Goal: Book appointment/travel/reservation

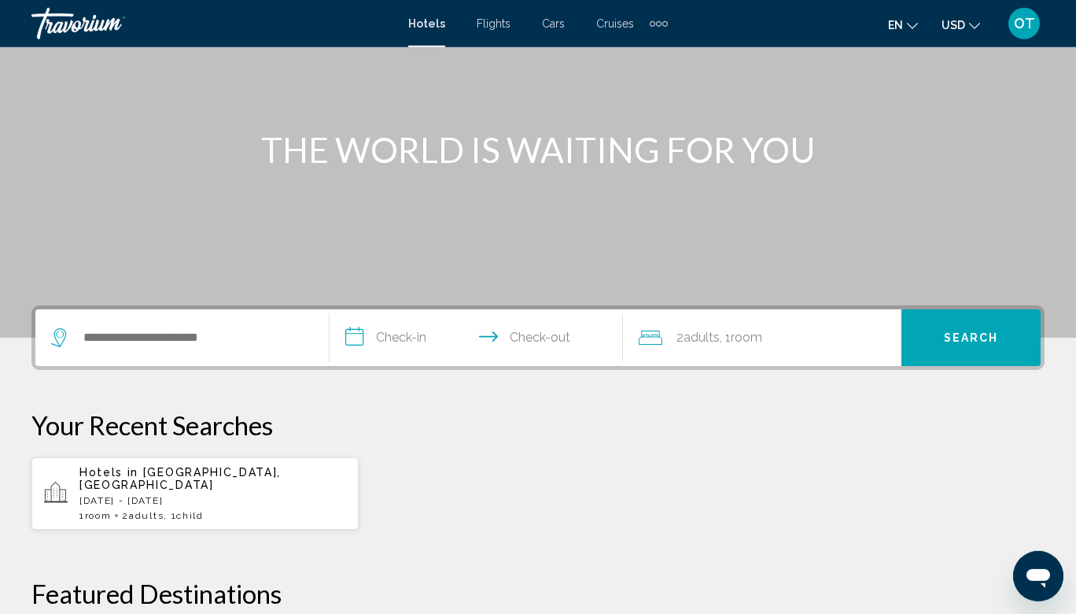
scroll to position [170, 0]
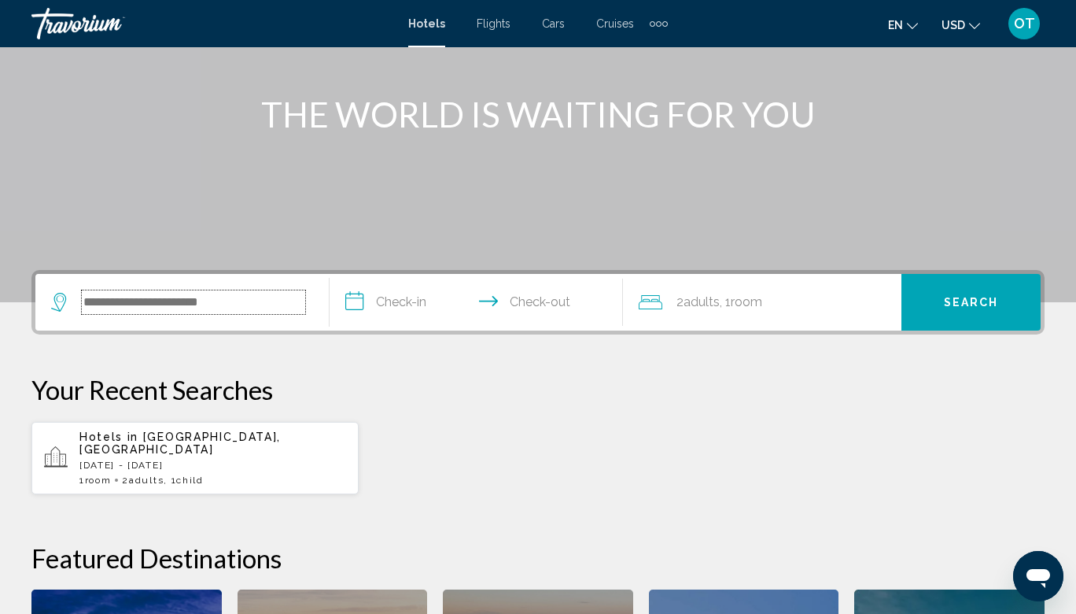
click at [84, 296] on input "Search widget" at bounding box center [193, 302] width 223 height 24
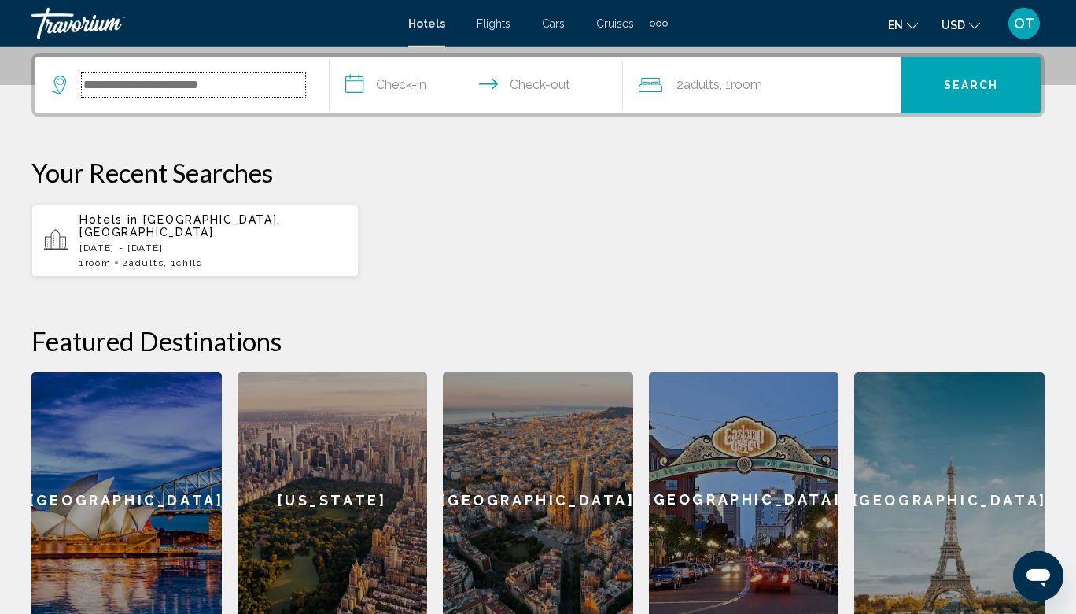
scroll to position [389, 0]
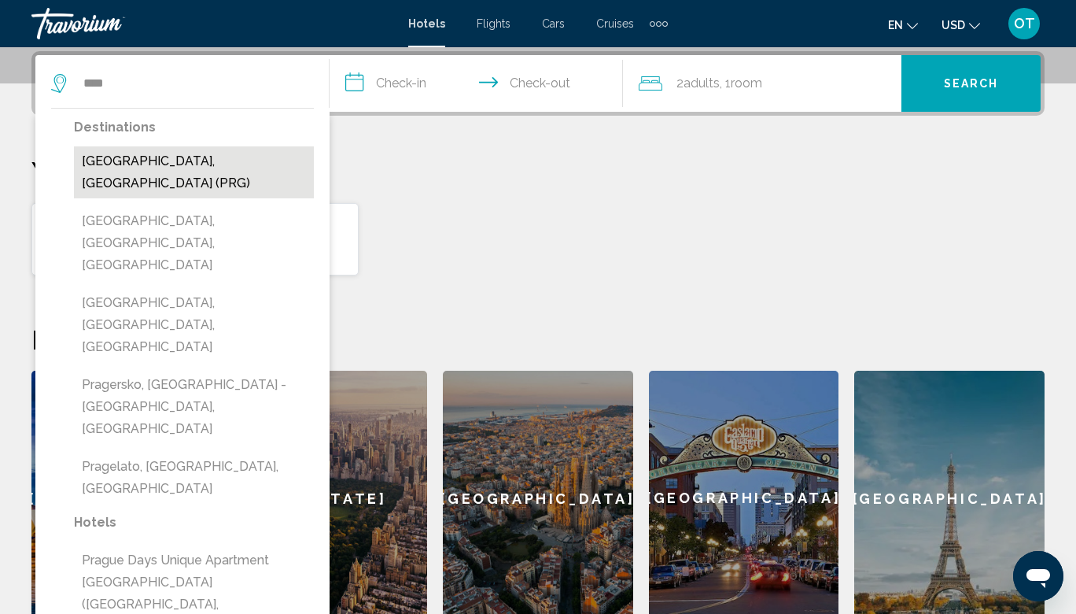
click at [183, 165] on button "Prague, Czech Republic (PRG)" at bounding box center [194, 172] width 240 height 52
type input "**********"
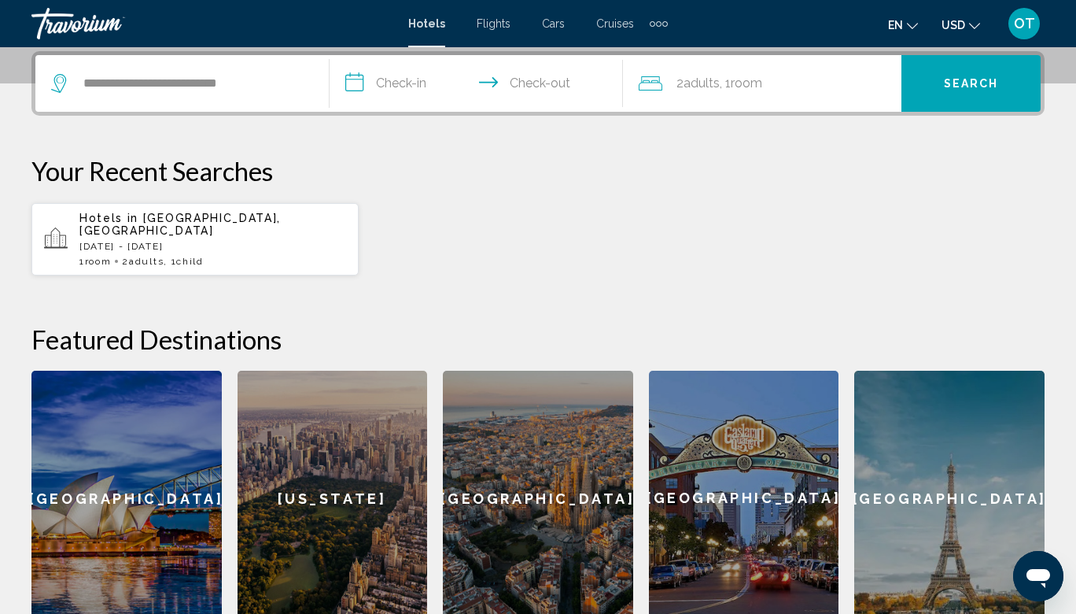
click at [431, 86] on input "**********" at bounding box center [480, 85] width 300 height 61
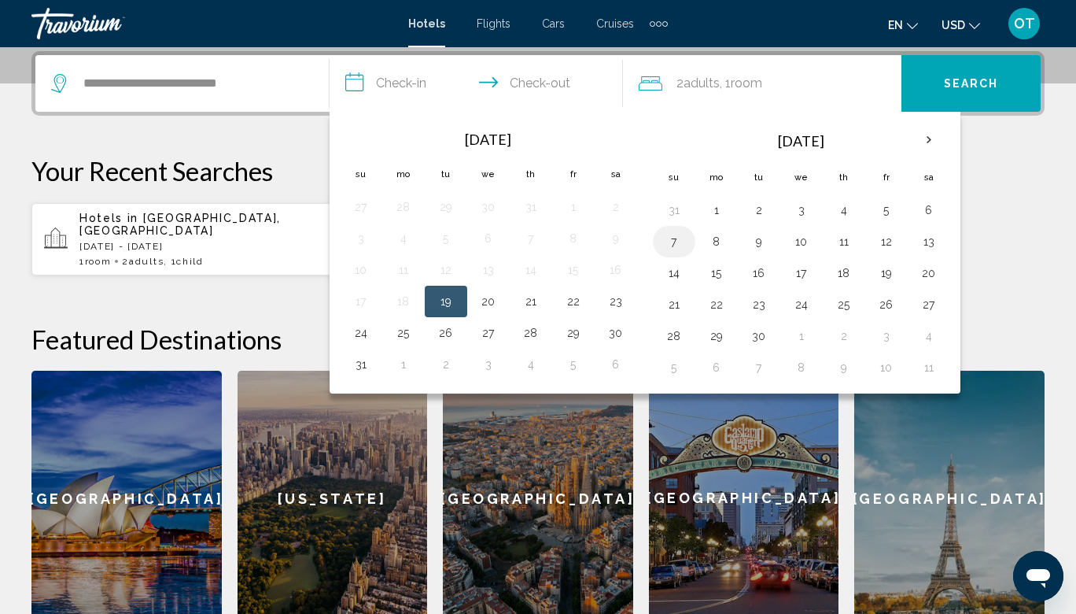
click at [674, 243] on button "7" at bounding box center [674, 241] width 25 height 22
click at [759, 242] on button "9" at bounding box center [759, 241] width 25 height 22
type input "**********"
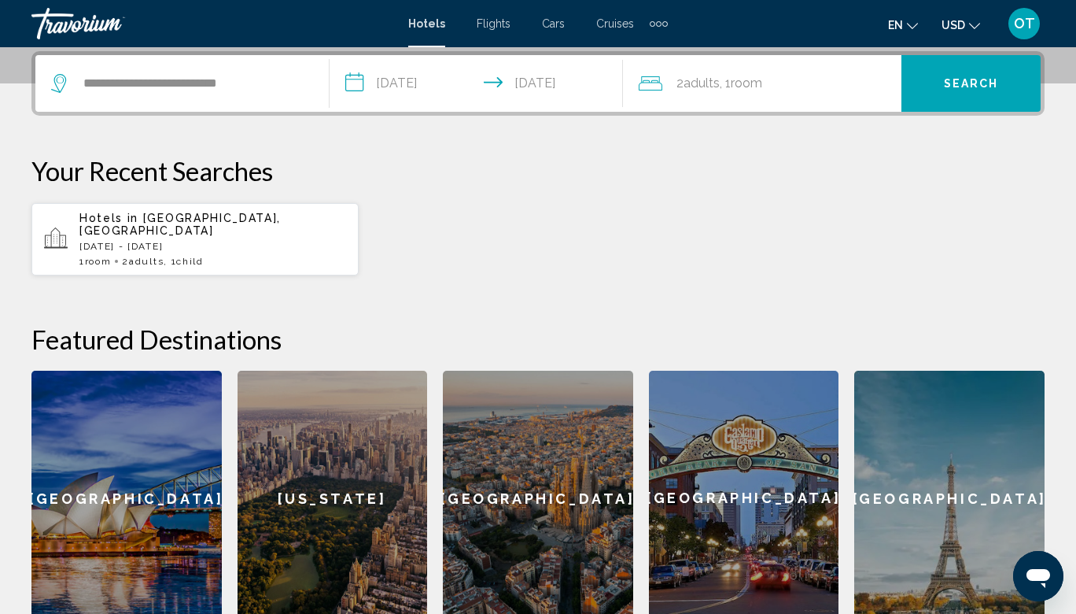
click at [762, 92] on span ", 1 Room rooms" at bounding box center [741, 83] width 42 height 22
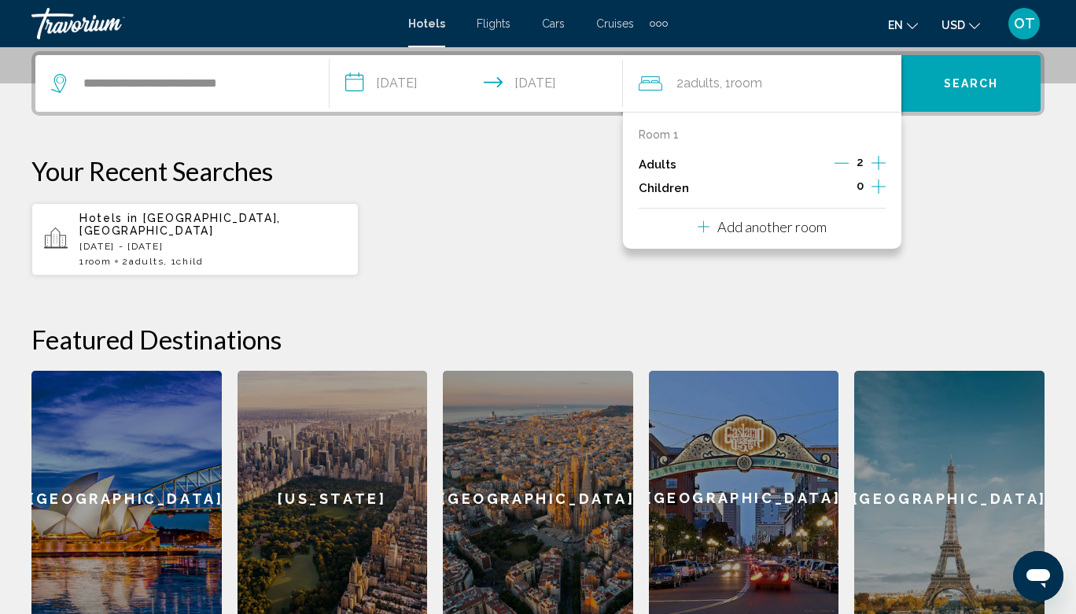
click at [875, 160] on icon "Increment adults" at bounding box center [879, 162] width 14 height 19
click at [500, 242] on div "Hotels in Dusseldorf, Germany Sat, 30 Aug - Tue, 02 Sep 1 Room rooms 2 Adult Ad…" at bounding box center [537, 239] width 1013 height 74
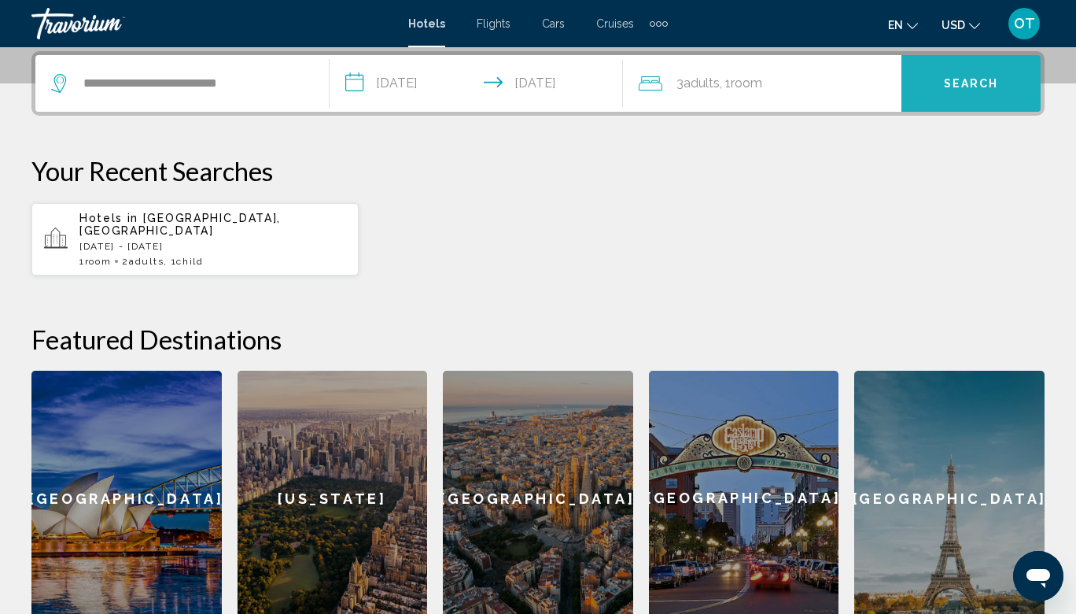
click at [983, 78] on span "Search" at bounding box center [971, 84] width 55 height 13
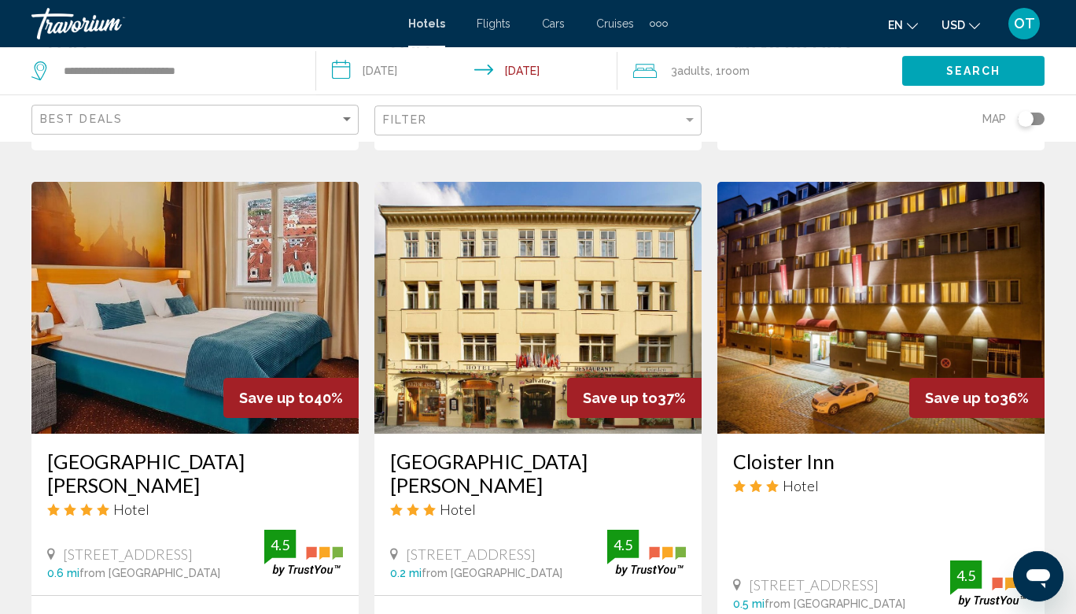
scroll to position [1232, 0]
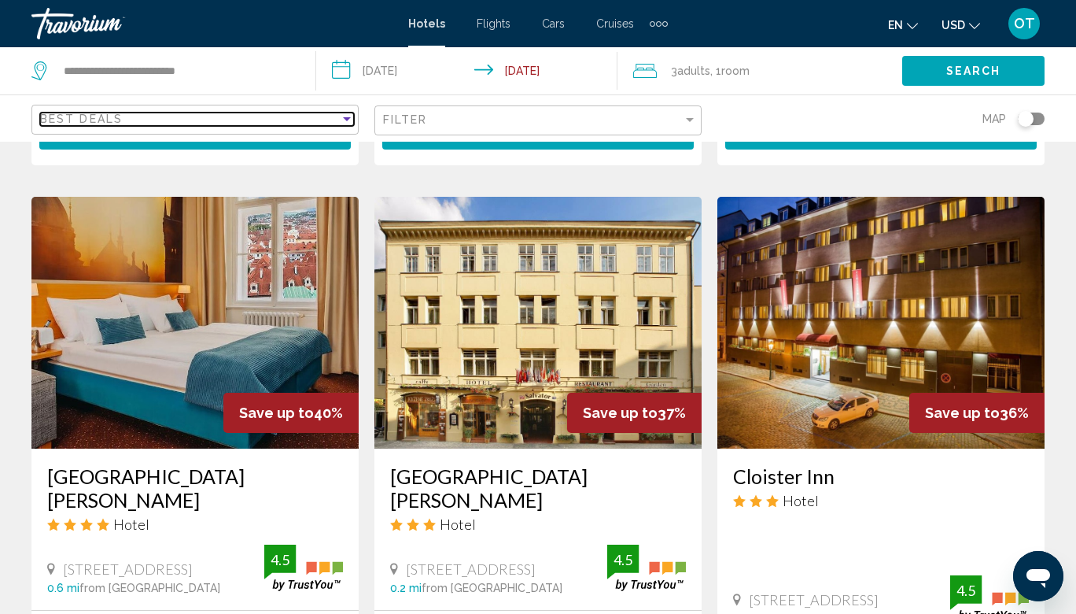
click at [348, 117] on div "Sort by" at bounding box center [347, 119] width 8 height 4
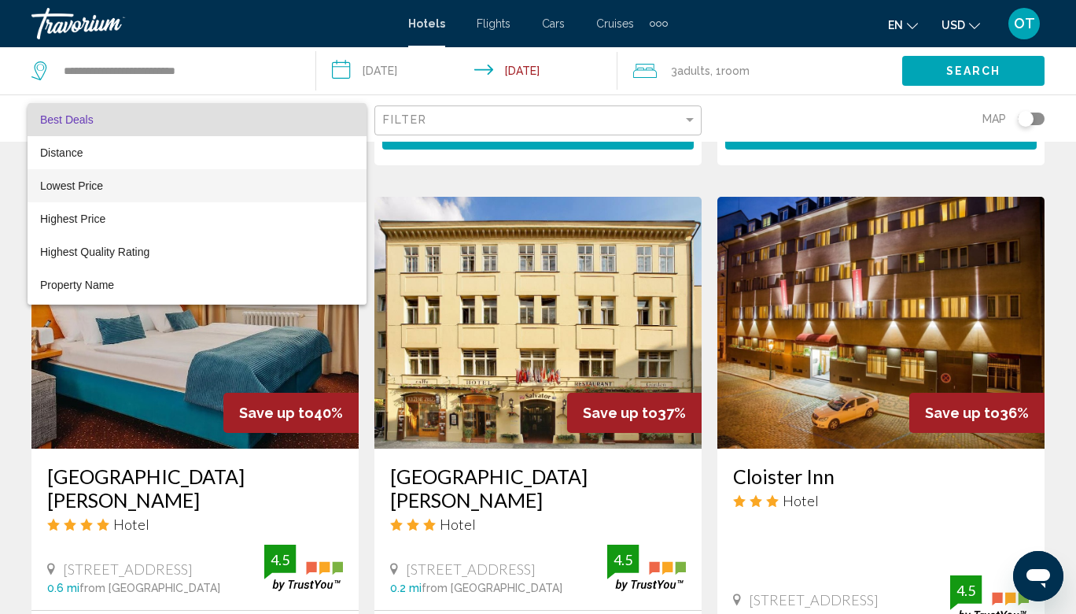
click at [101, 187] on span "Lowest Price" at bounding box center [71, 185] width 63 height 13
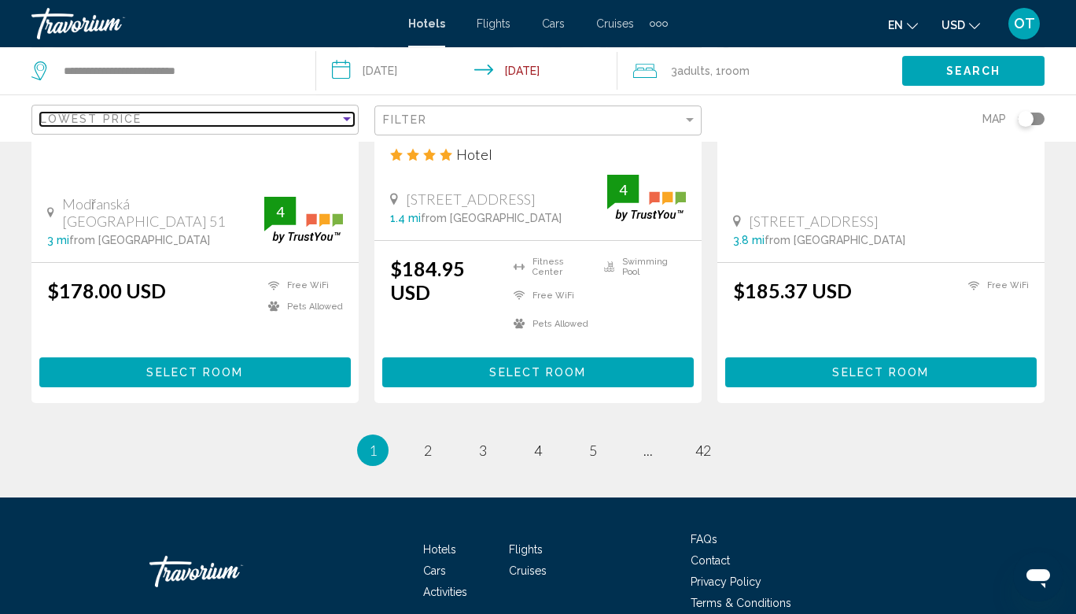
scroll to position [2124, 0]
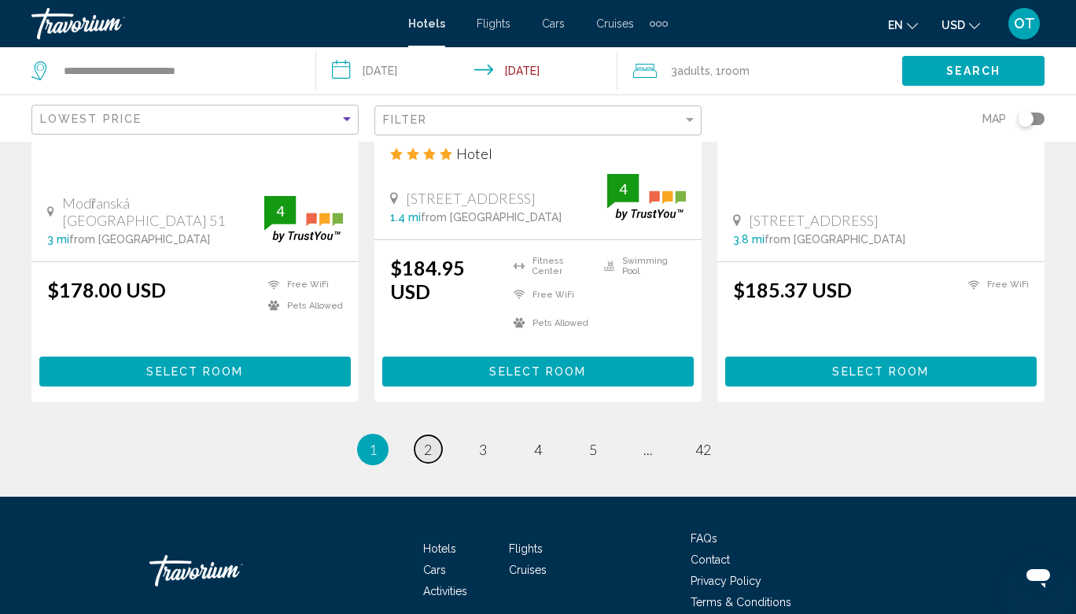
click at [426, 441] on span "2" at bounding box center [428, 449] width 8 height 17
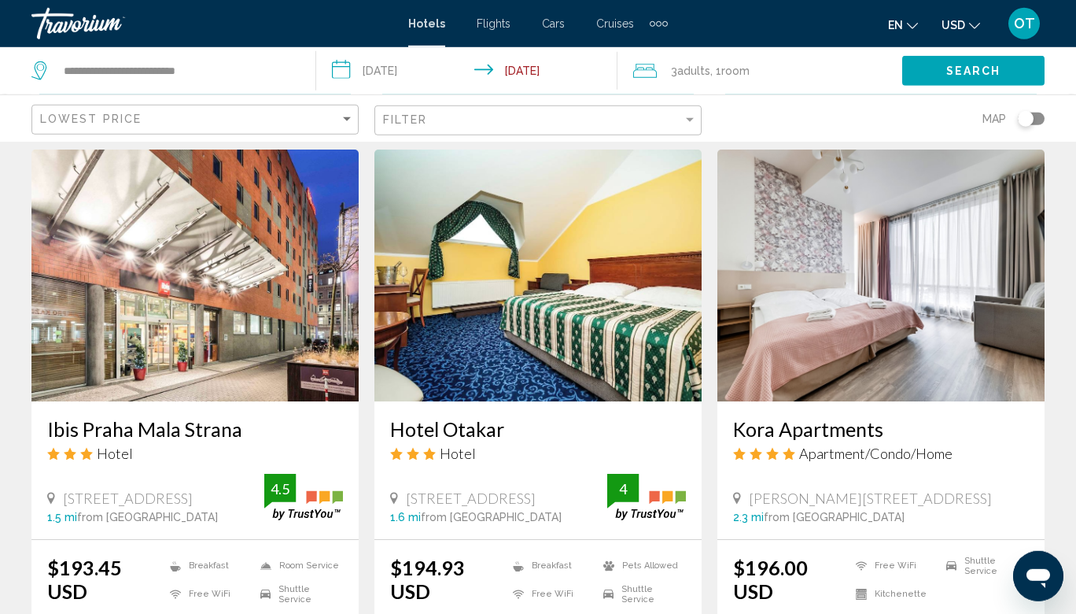
scroll to position [1824, 0]
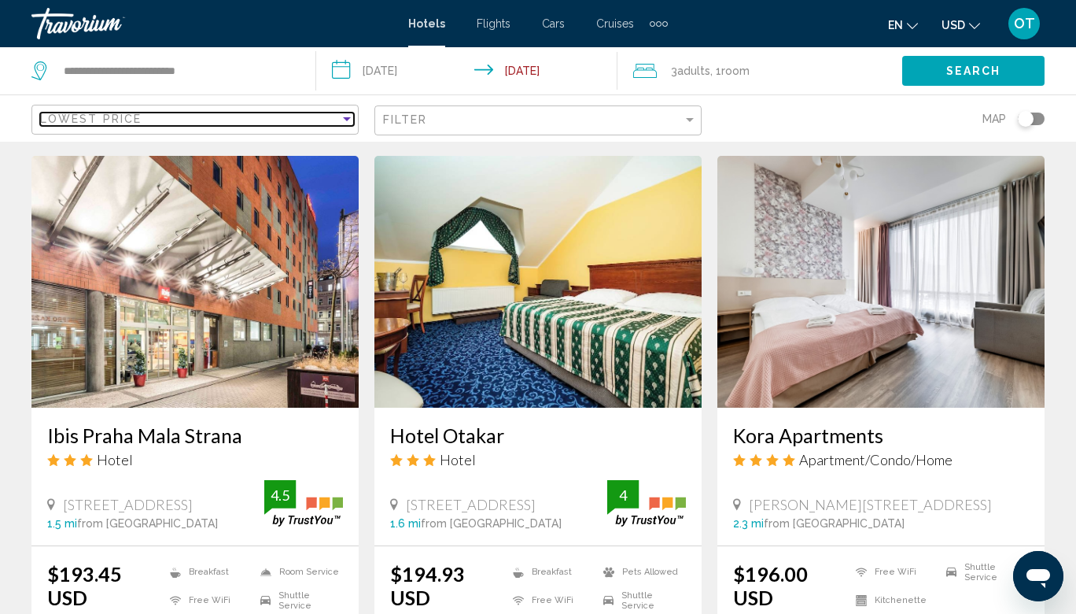
click at [348, 120] on div "Sort by" at bounding box center [347, 119] width 8 height 4
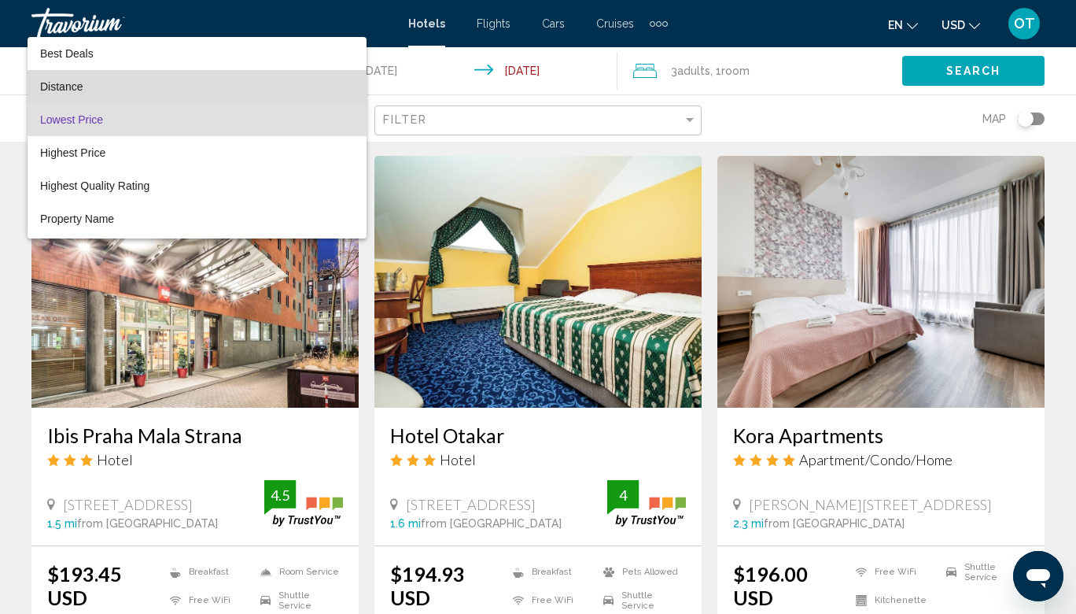
click at [156, 87] on span "Distance" at bounding box center [197, 86] width 314 height 33
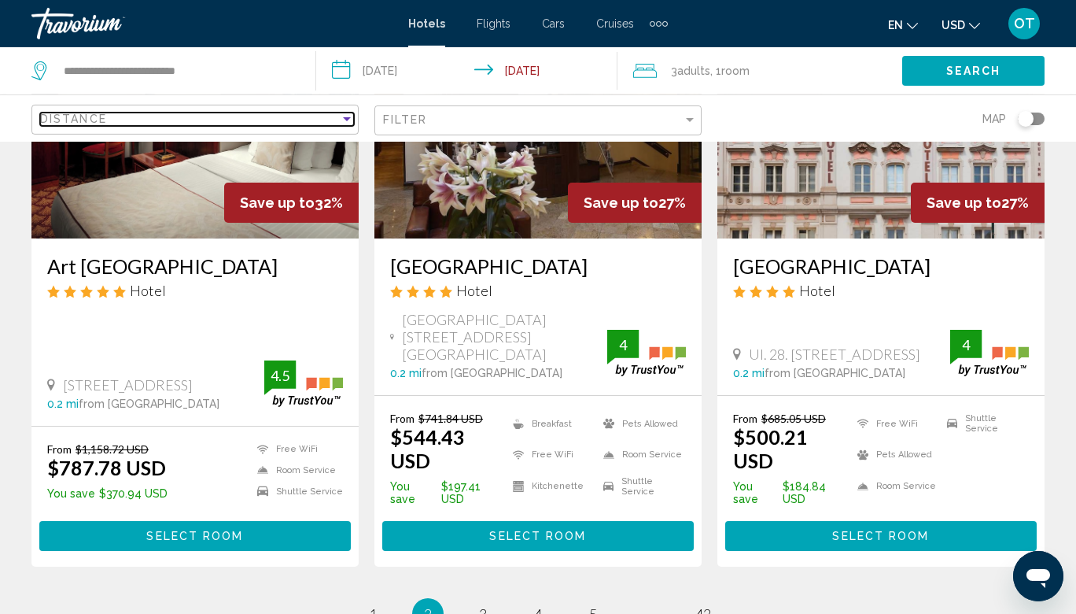
scroll to position [1994, 0]
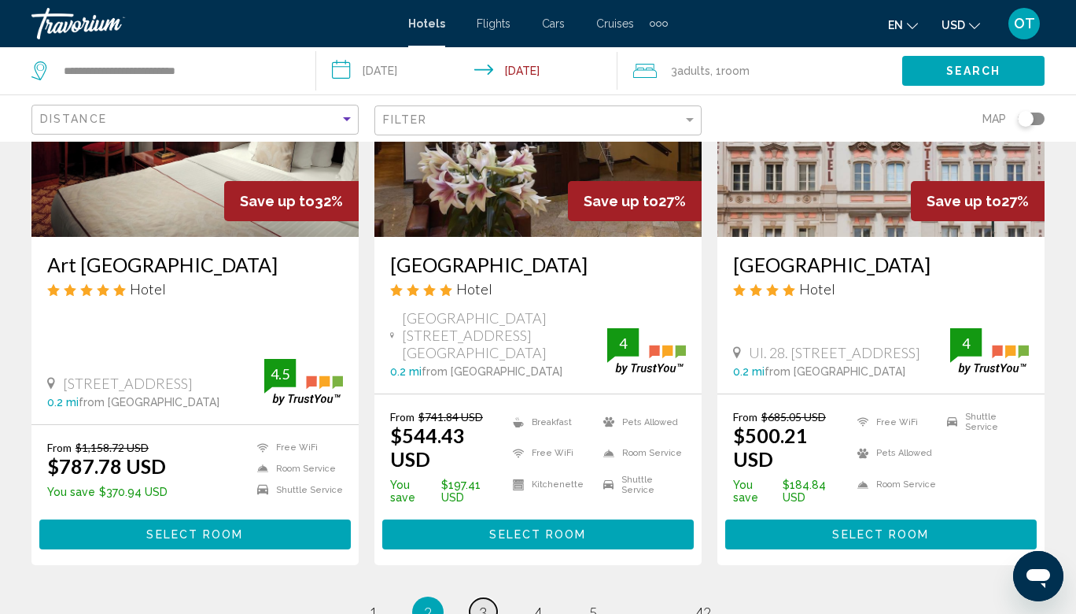
click at [481, 603] on span "3" at bounding box center [483, 611] width 8 height 17
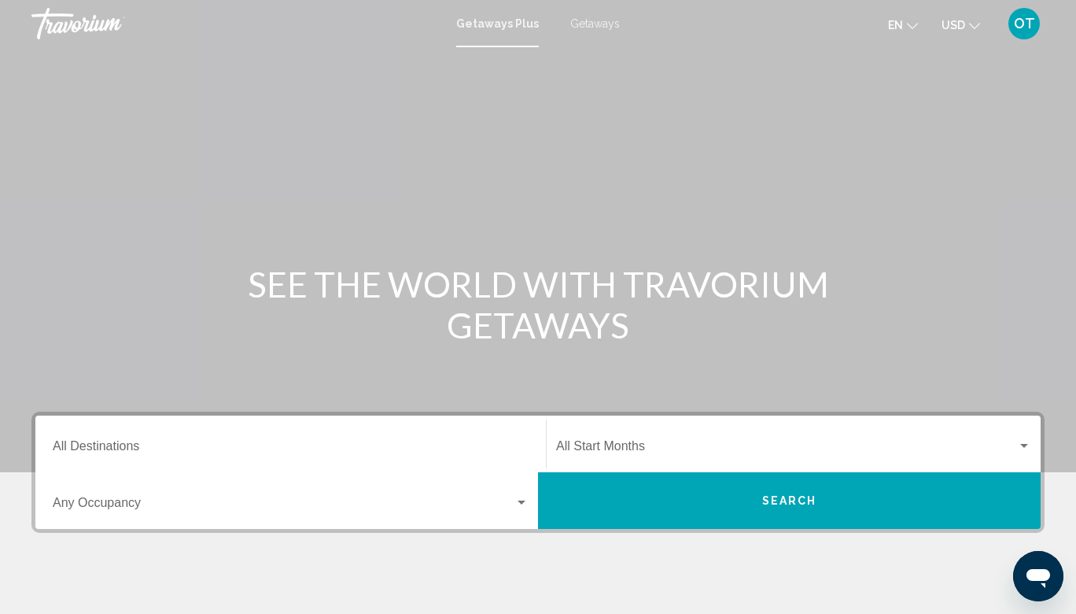
click at [494, 430] on div "Destination All Destinations" at bounding box center [291, 444] width 476 height 50
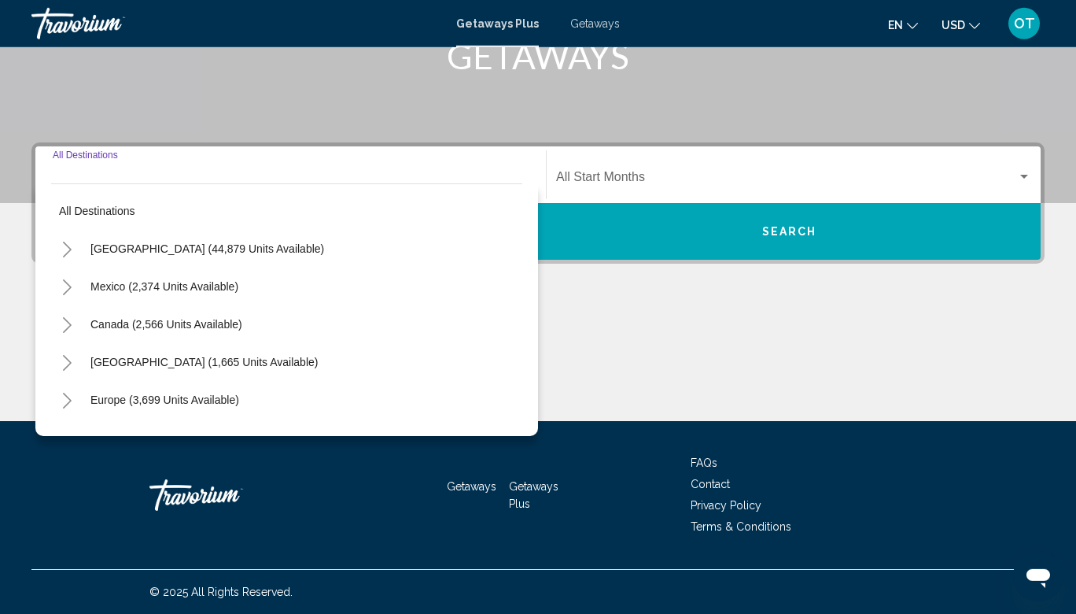
scroll to position [269, 0]
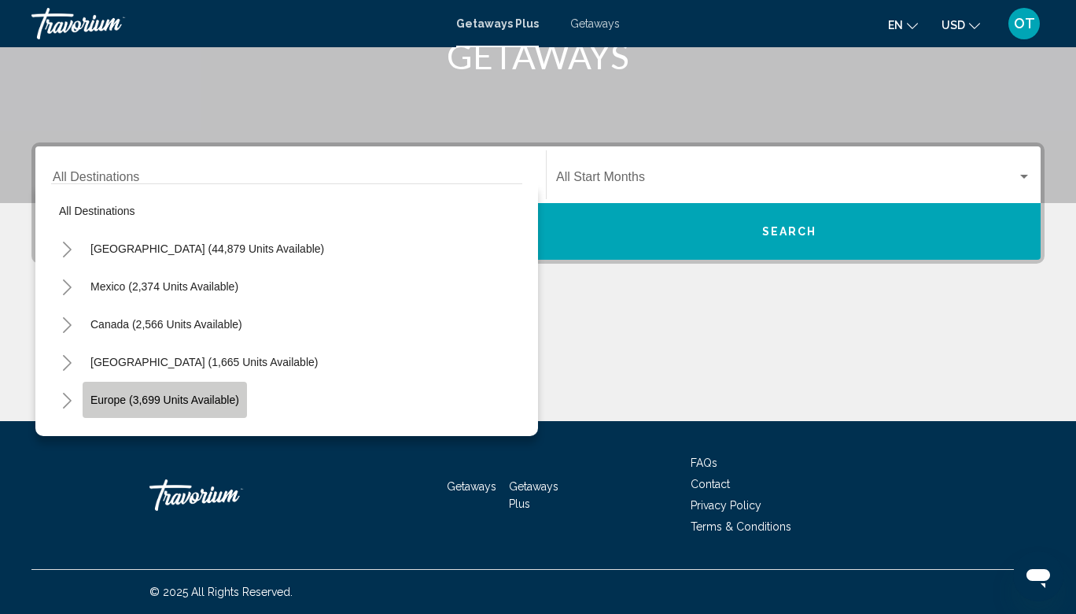
click at [120, 394] on span "Europe (3,699 units available)" at bounding box center [164, 399] width 149 height 13
type input "**********"
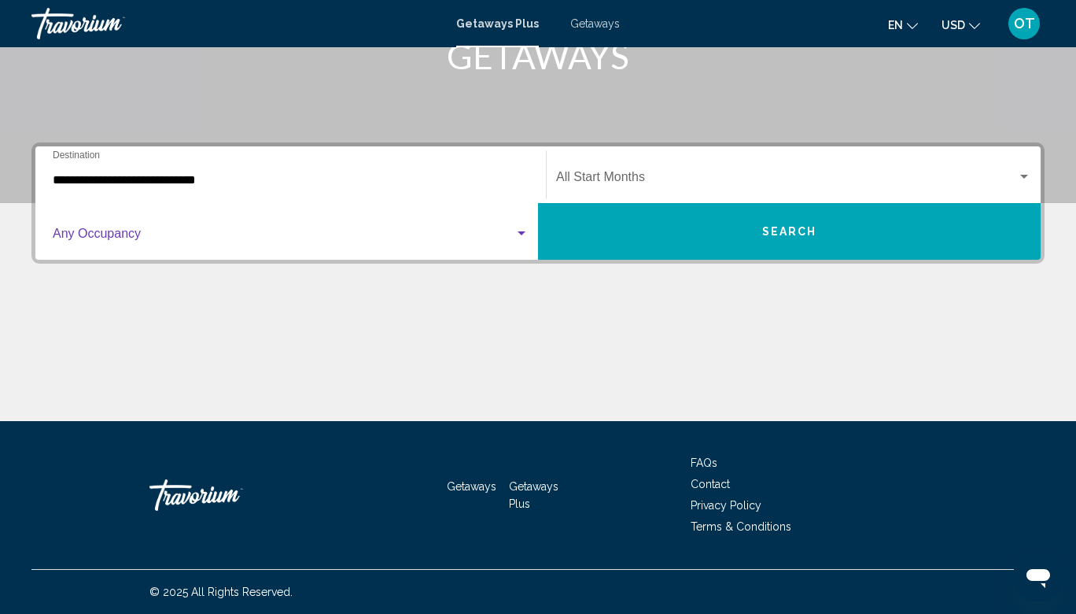
click at [524, 233] on div "Search widget" at bounding box center [522, 233] width 8 height 4
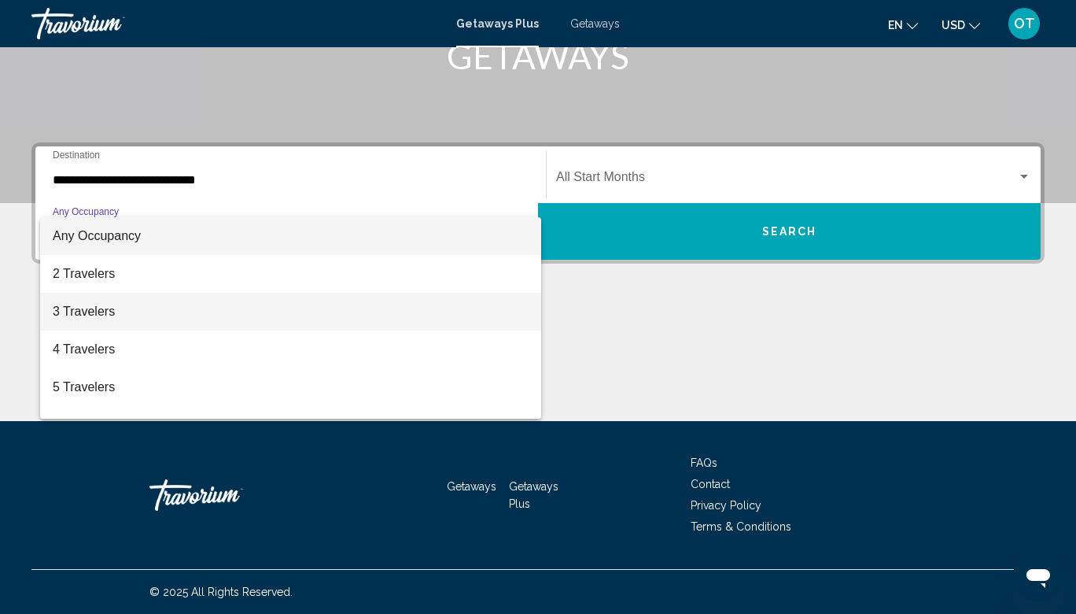
click at [87, 312] on span "3 Travelers" at bounding box center [291, 312] width 476 height 38
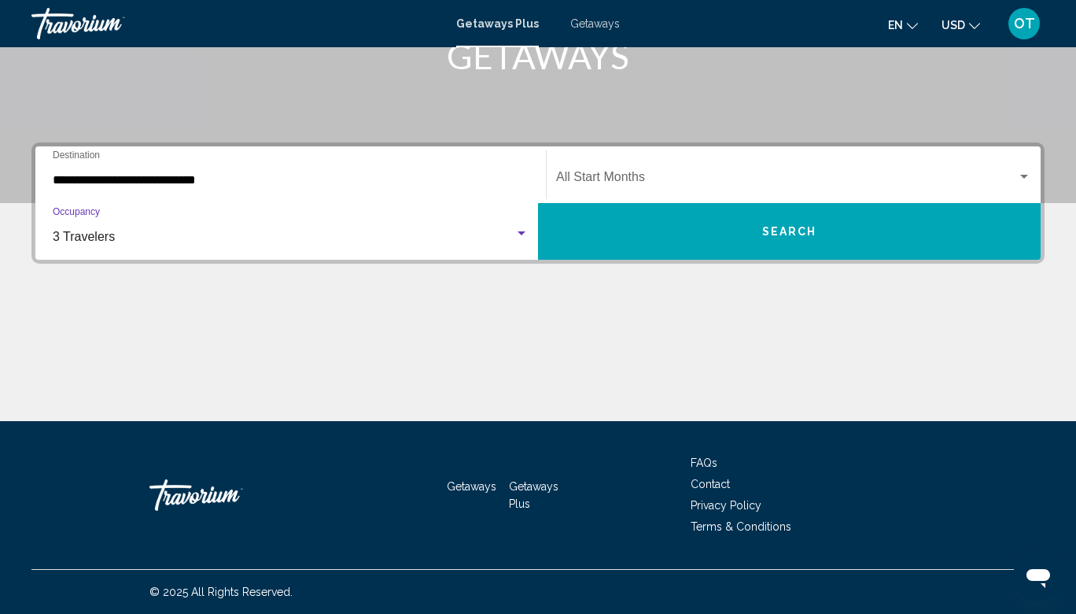
click at [578, 171] on div "Start Month All Start Months" at bounding box center [793, 175] width 475 height 50
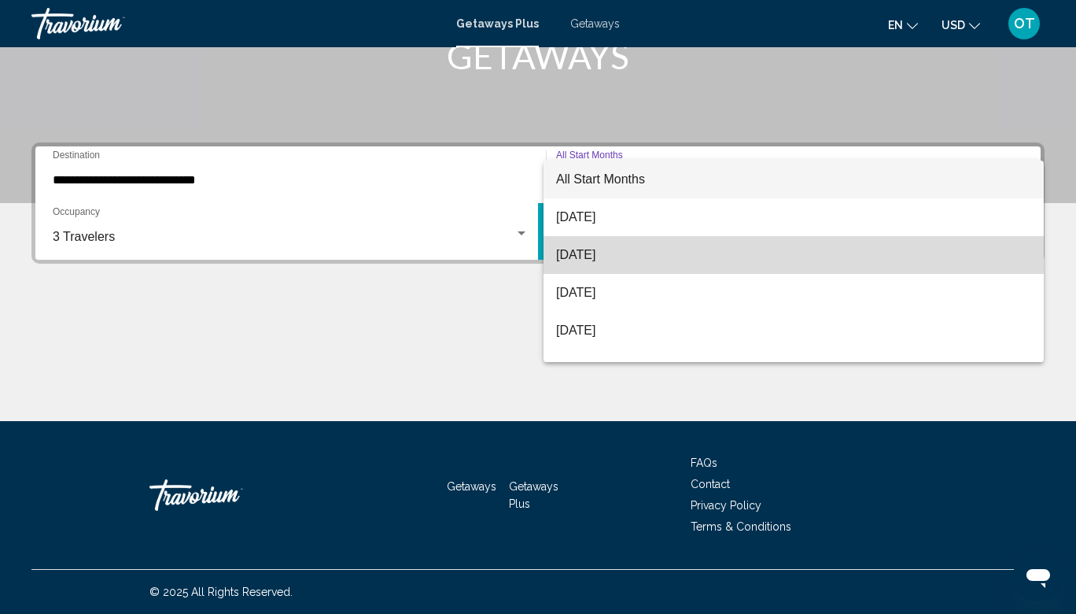
click at [606, 258] on span "[DATE]" at bounding box center [793, 255] width 475 height 38
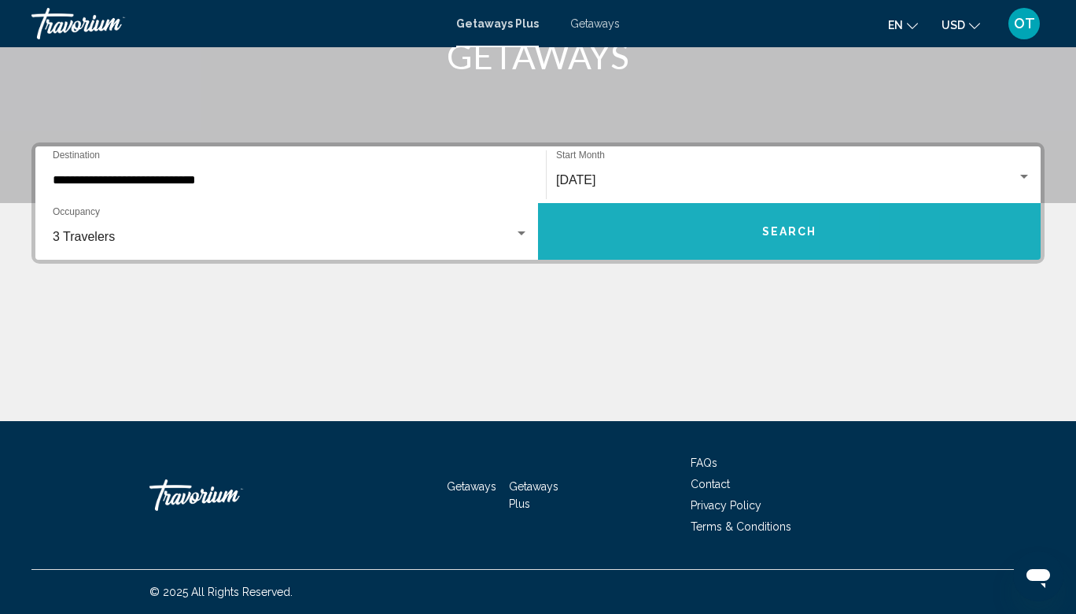
click at [761, 232] on button "Search" at bounding box center [789, 231] width 503 height 57
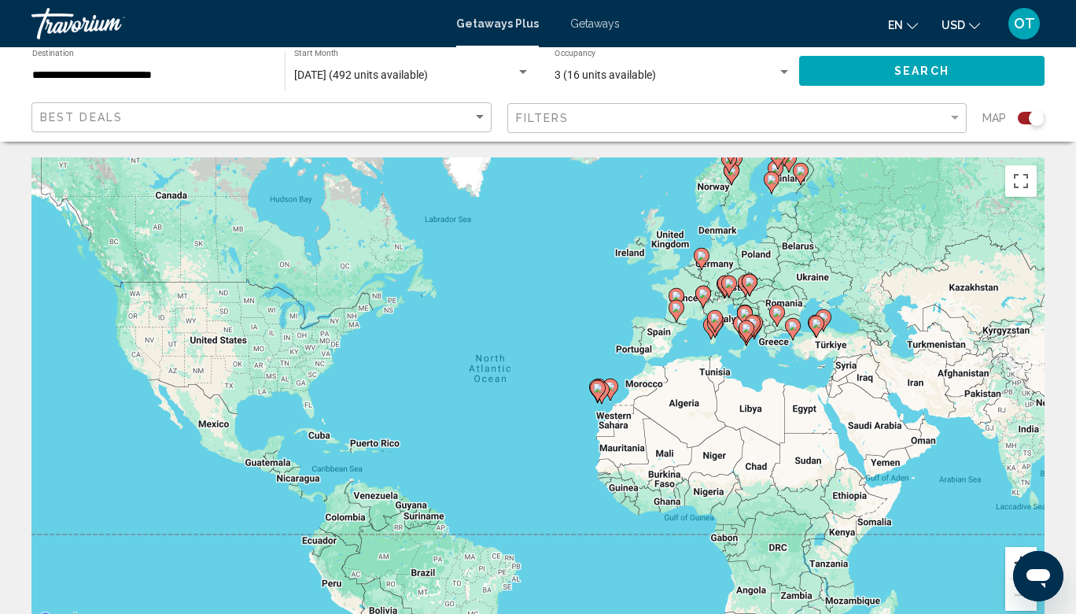
click at [1013, 562] on button "Zoom in" at bounding box center [1020, 562] width 31 height 31
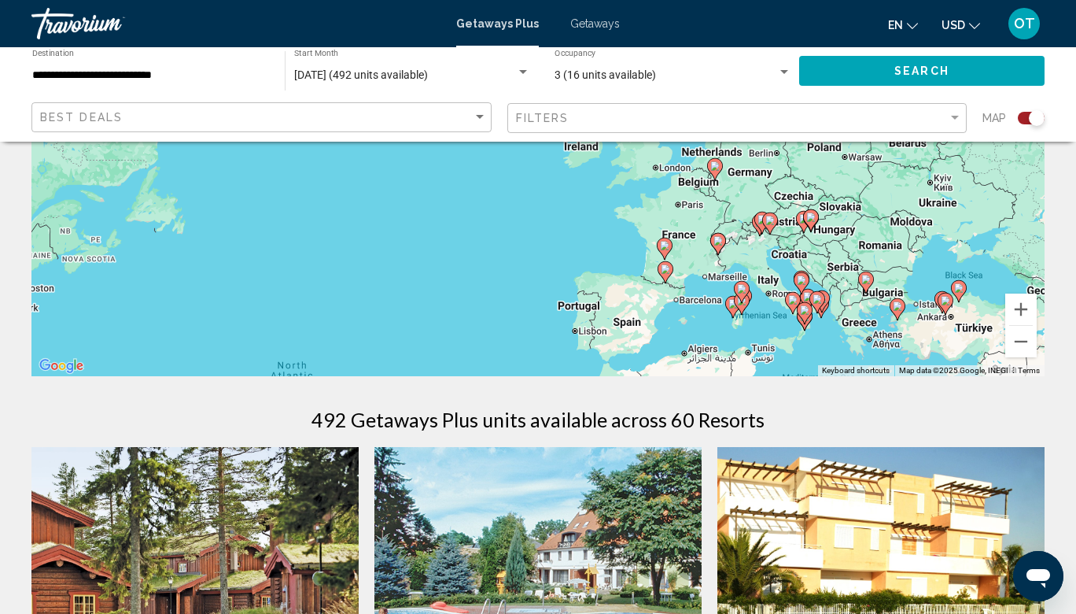
drag, startPoint x: 976, startPoint y: 600, endPoint x: 824, endPoint y: 619, distance: 153.8
click at [824, 376] on div "To activate drag with keyboard, press Alt + Enter. Once in keyboard drag state,…" at bounding box center [537, 140] width 1013 height 472
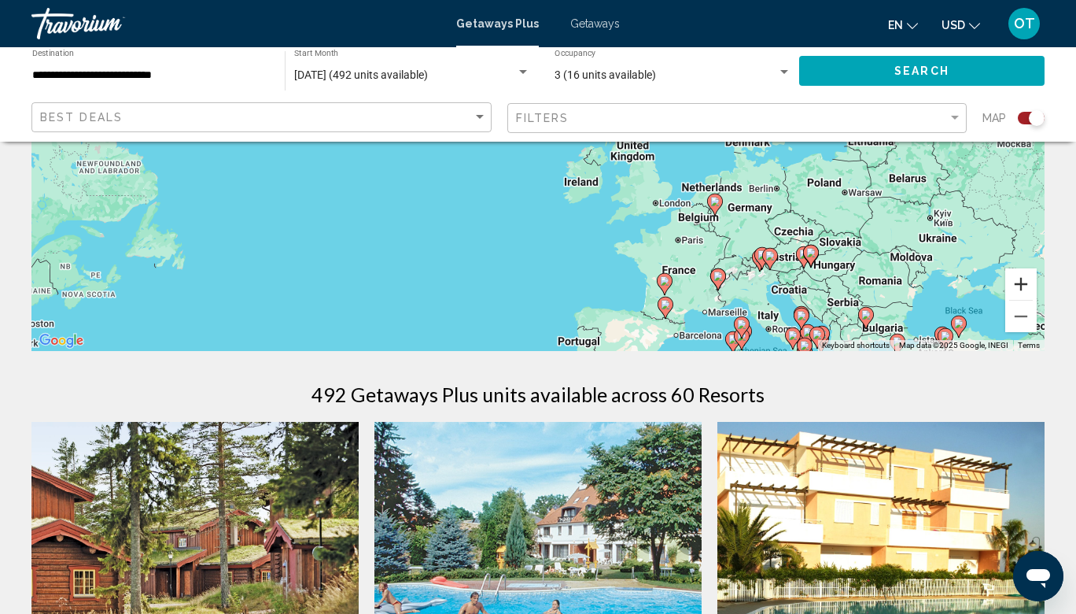
click at [1023, 283] on button "Zoom in" at bounding box center [1020, 283] width 31 height 31
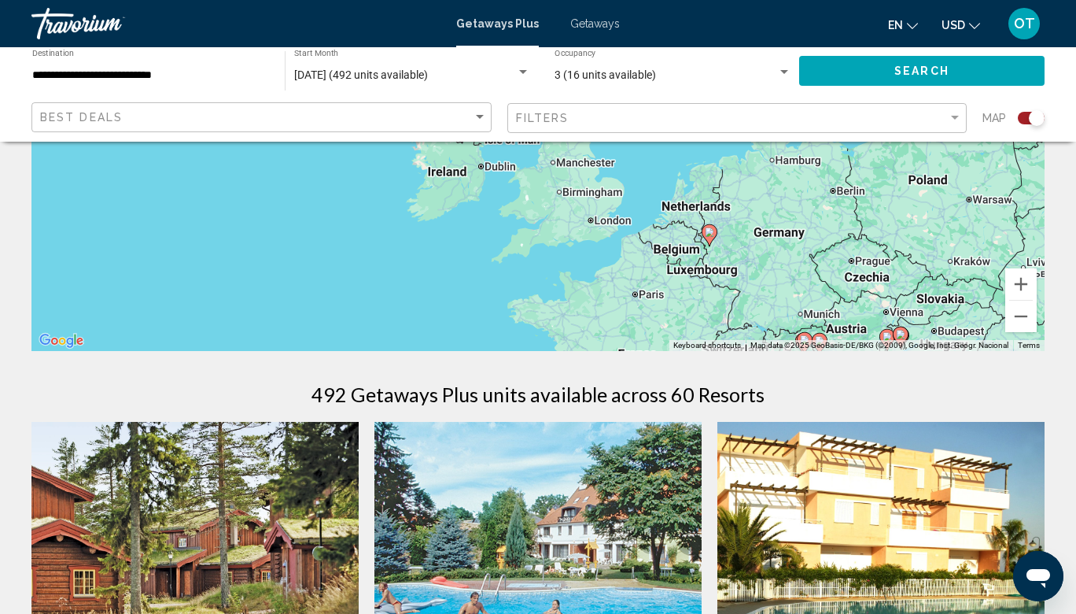
drag, startPoint x: 954, startPoint y: 314, endPoint x: 769, endPoint y: 243, distance: 198.7
click at [769, 243] on div "To activate drag with keyboard, press Alt + Enter. Once in keyboard drag state,…" at bounding box center [537, 115] width 1013 height 472
click at [853, 266] on div "To activate drag with keyboard, press Alt + Enter. Once in keyboard drag state,…" at bounding box center [537, 115] width 1013 height 472
click at [861, 261] on div "To activate drag with keyboard, press Alt + Enter. Once in keyboard drag state,…" at bounding box center [537, 115] width 1013 height 472
